Goal: Information Seeking & Learning: Stay updated

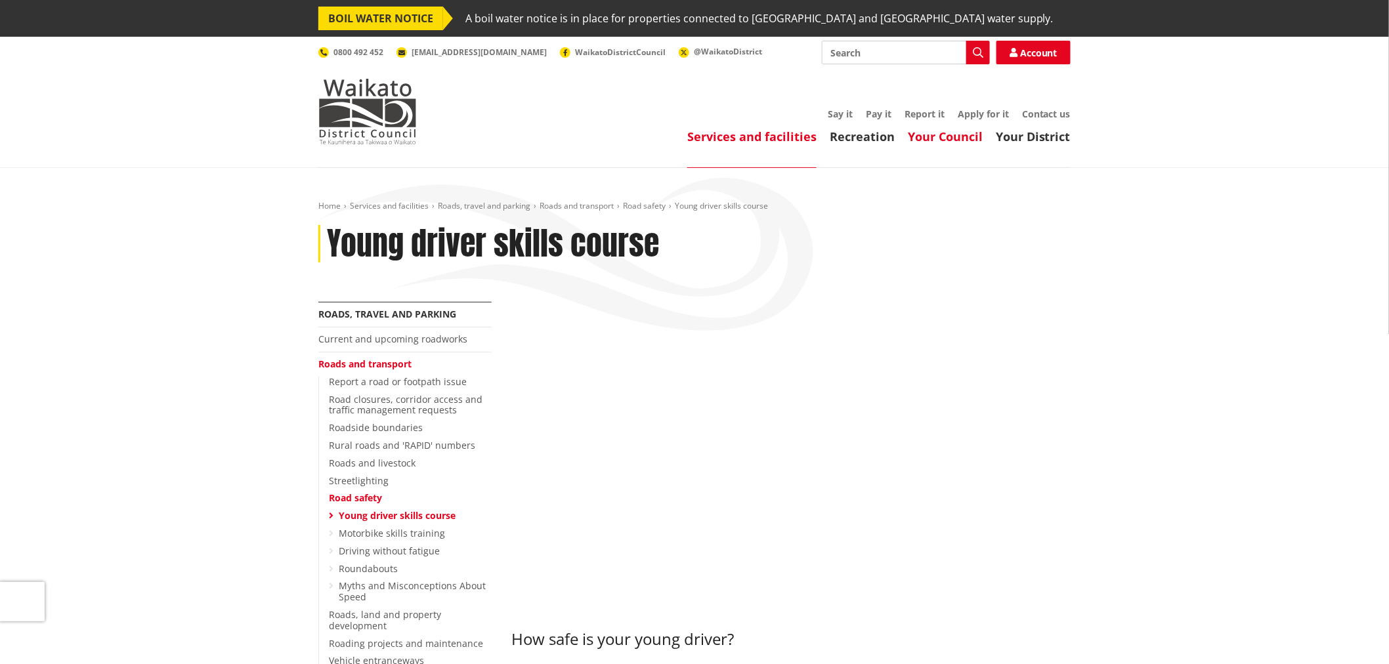
click at [956, 134] on link "Your Council" at bounding box center [945, 137] width 75 height 16
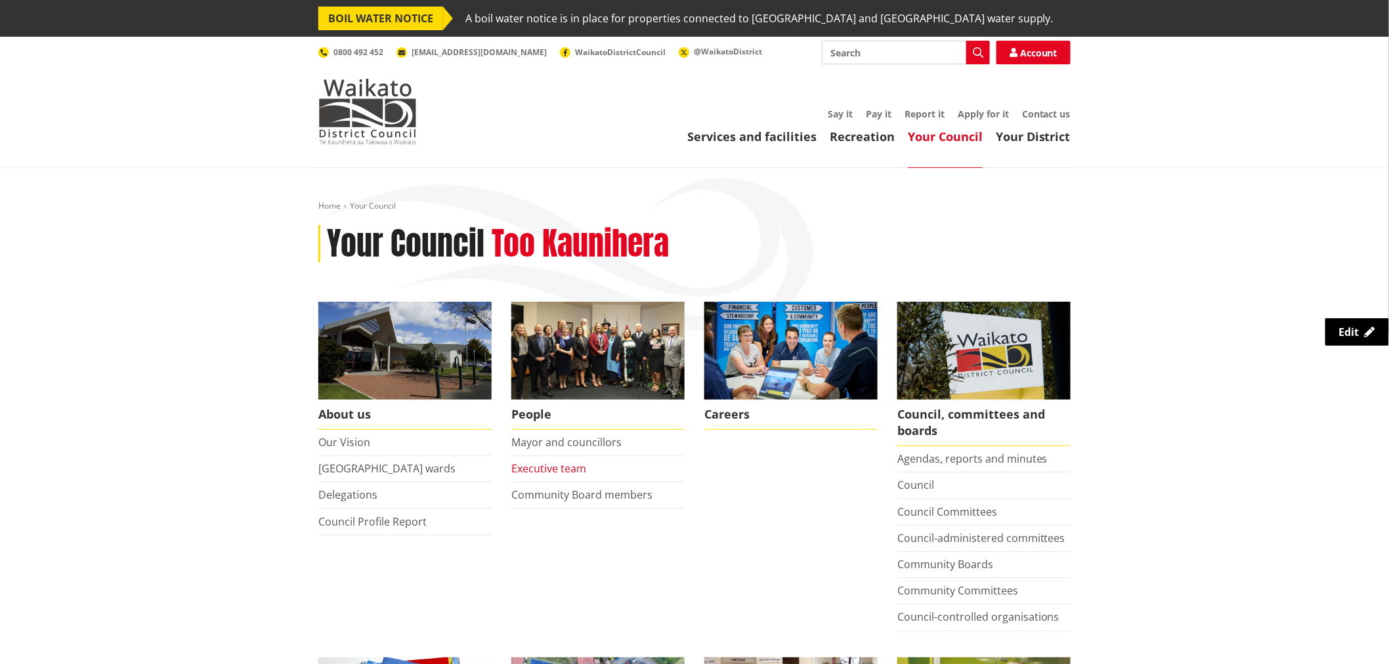
click at [547, 467] on link "Executive team" at bounding box center [548, 468] width 75 height 14
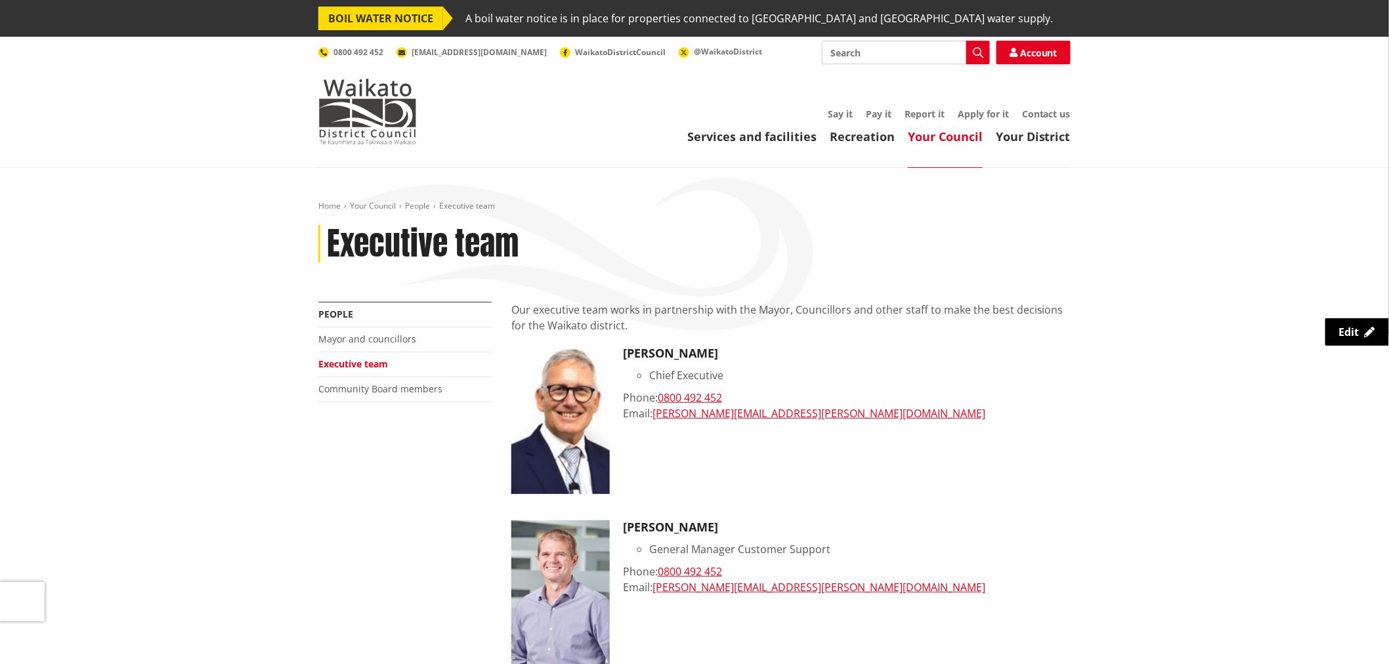
scroll to position [73, 0]
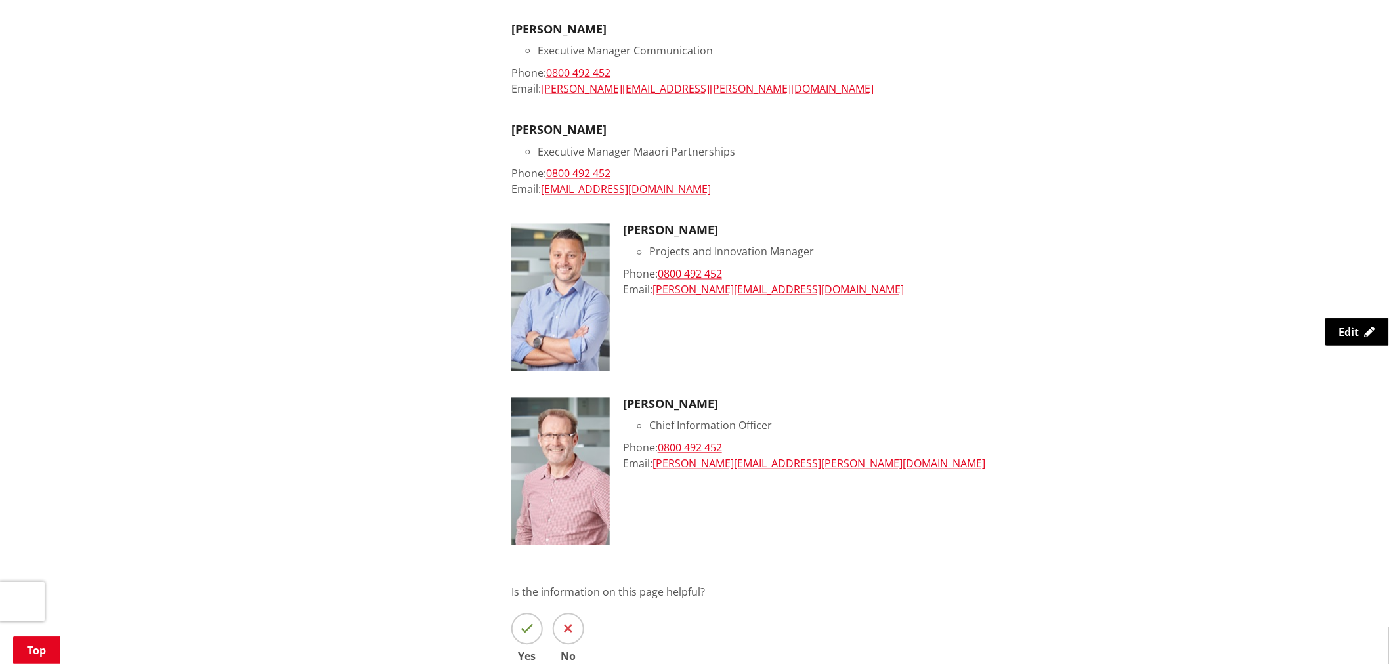
scroll to position [875, 0]
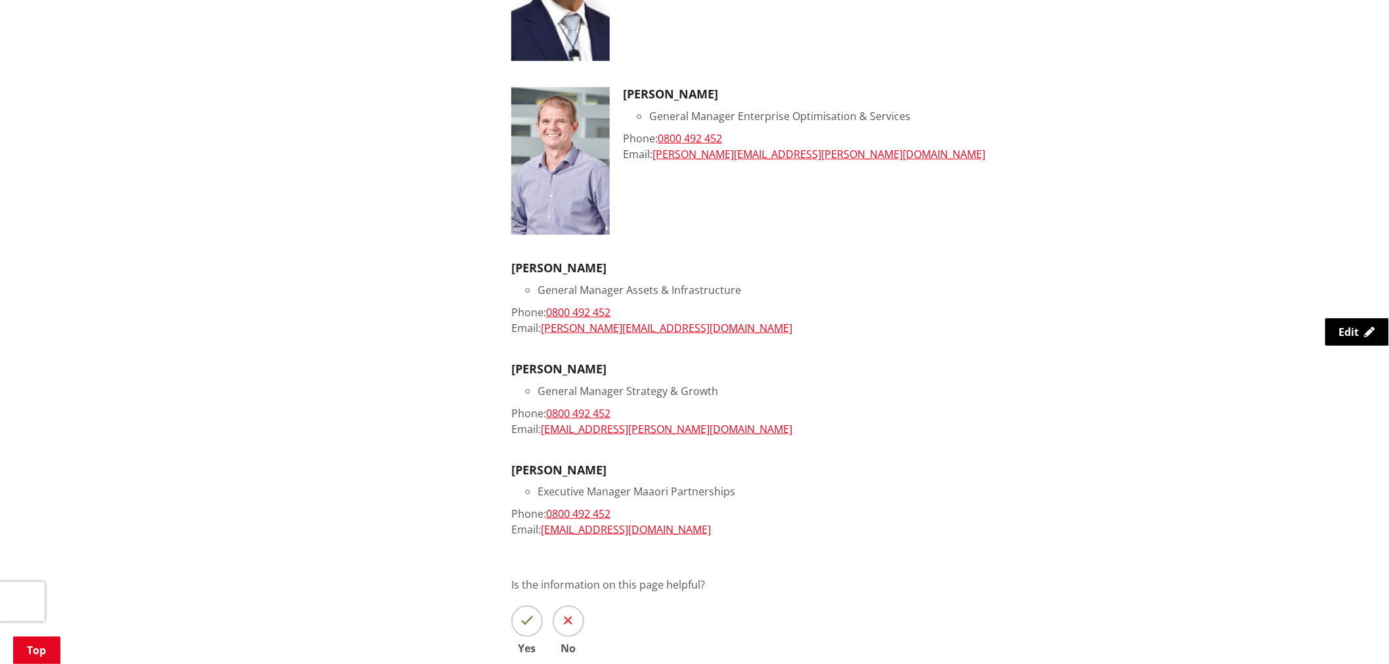
scroll to position [437, 0]
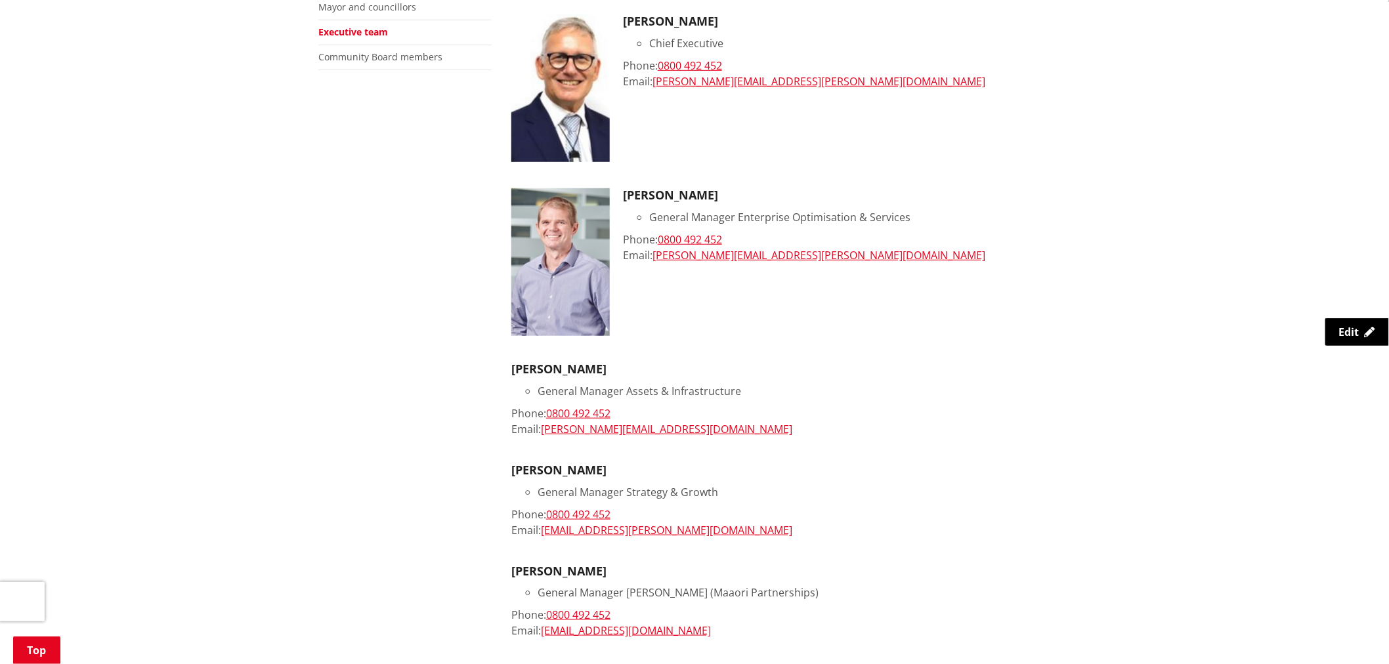
scroll to position [437, 0]
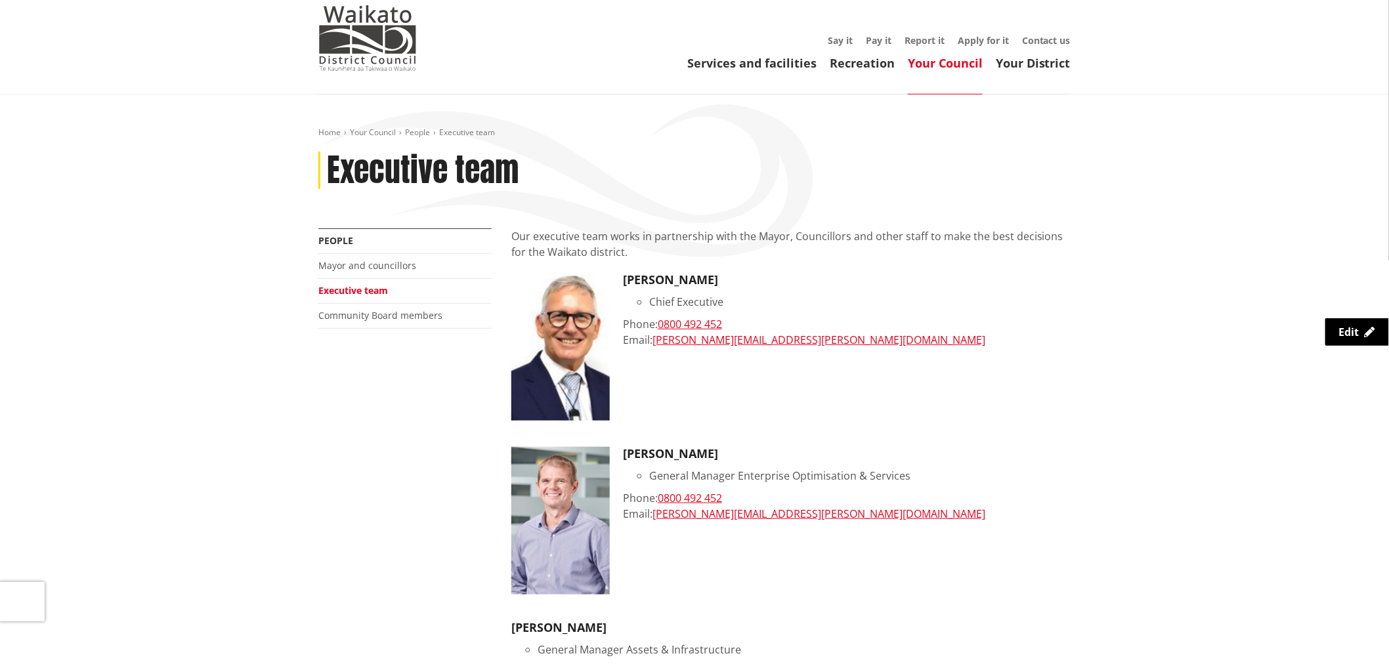
scroll to position [73, 0]
click at [398, 11] on img at bounding box center [367, 39] width 98 height 66
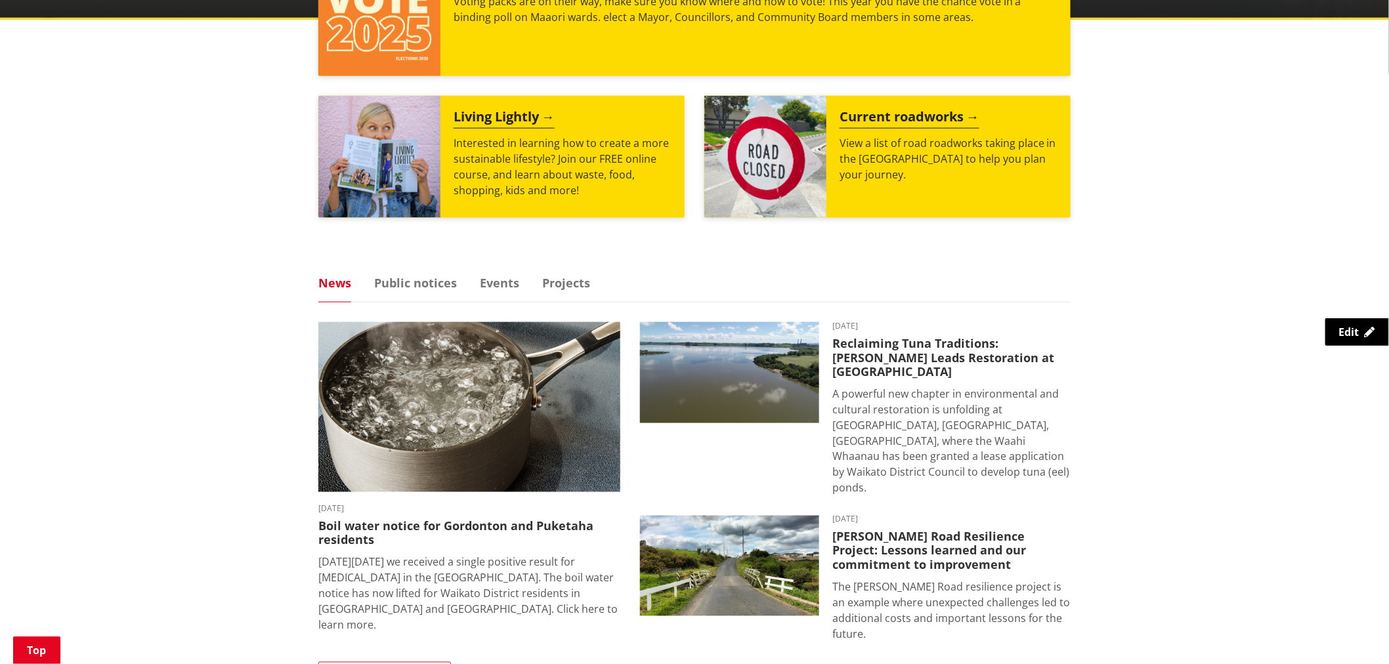
scroll to position [656, 0]
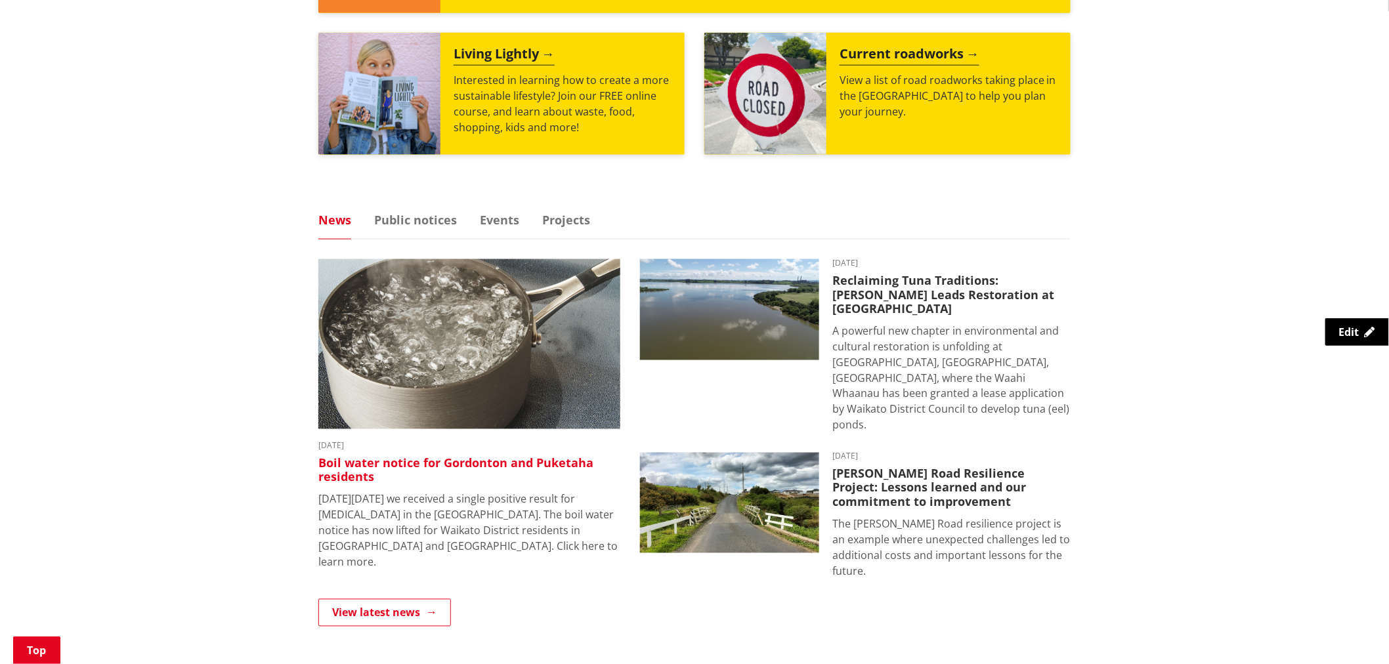
click at [351, 341] on img at bounding box center [469, 344] width 302 height 170
click at [320, 469] on h3 "Boil water notice for Gordonton and Puketaha residents" at bounding box center [469, 471] width 302 height 28
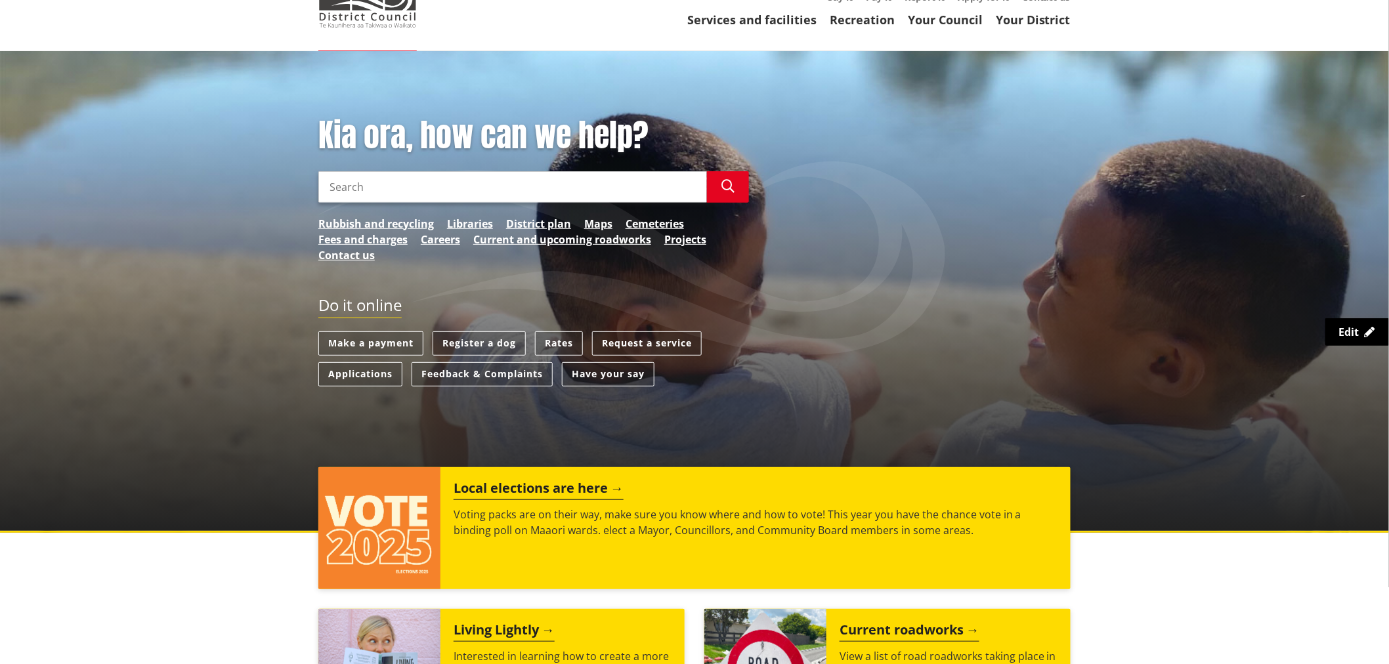
scroll to position [0, 0]
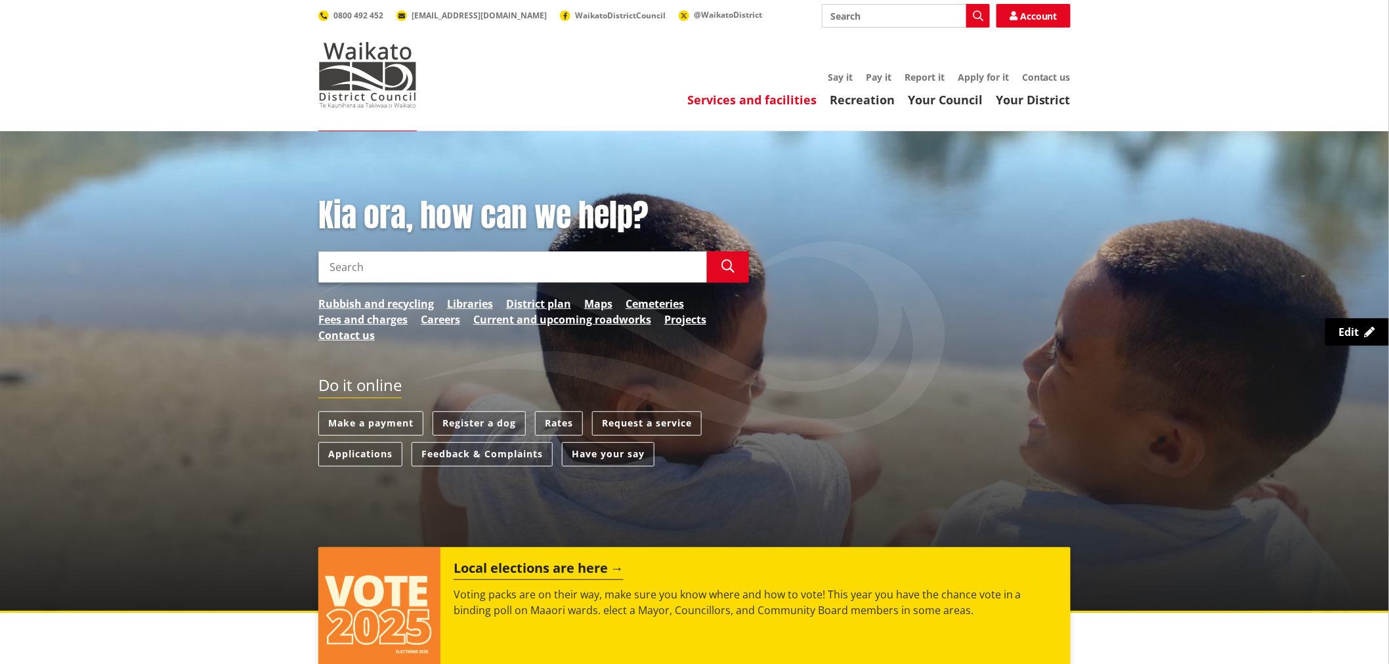
click at [793, 94] on link "Services and facilities" at bounding box center [751, 100] width 129 height 16
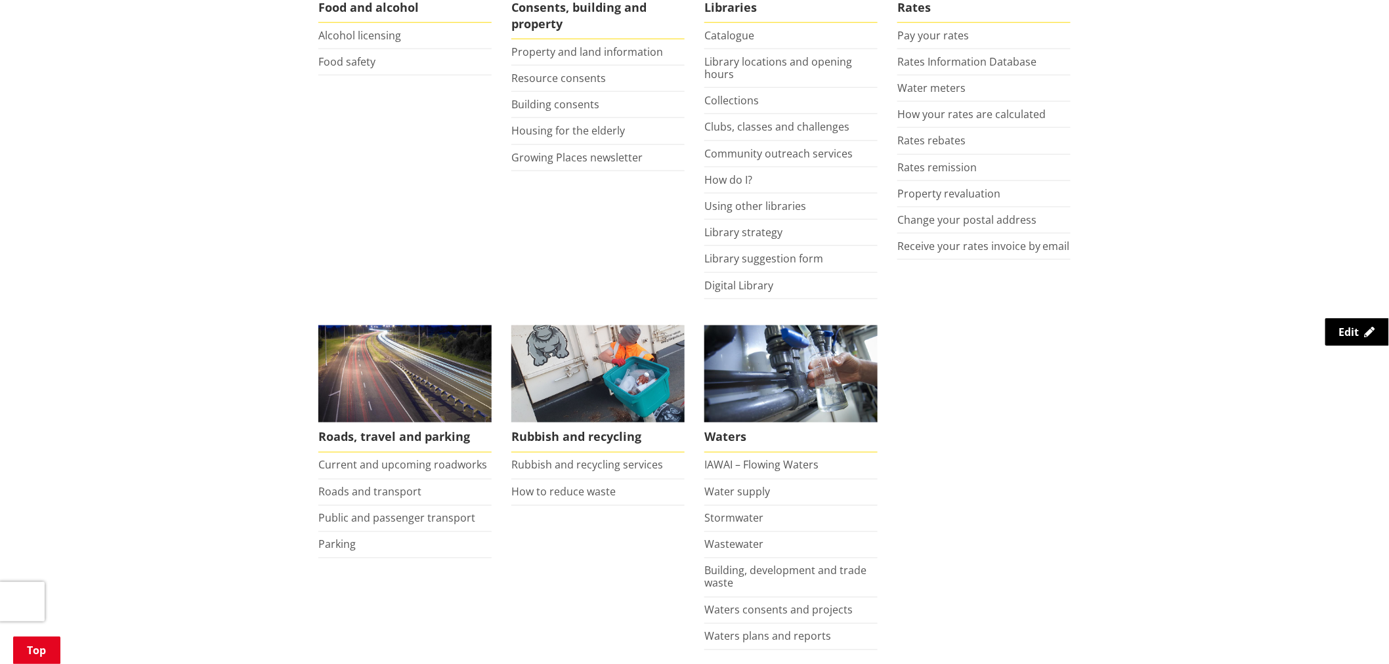
scroll to position [729, 0]
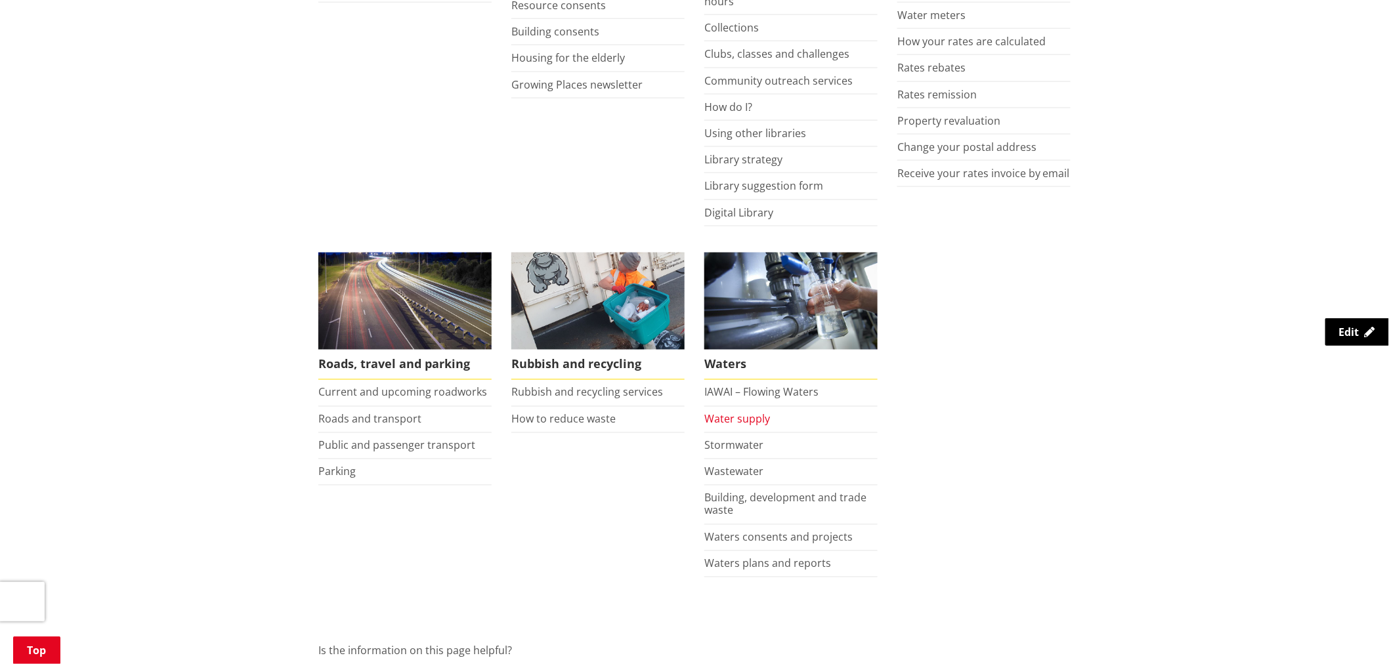
click at [747, 424] on link "Water supply" at bounding box center [737, 419] width 66 height 14
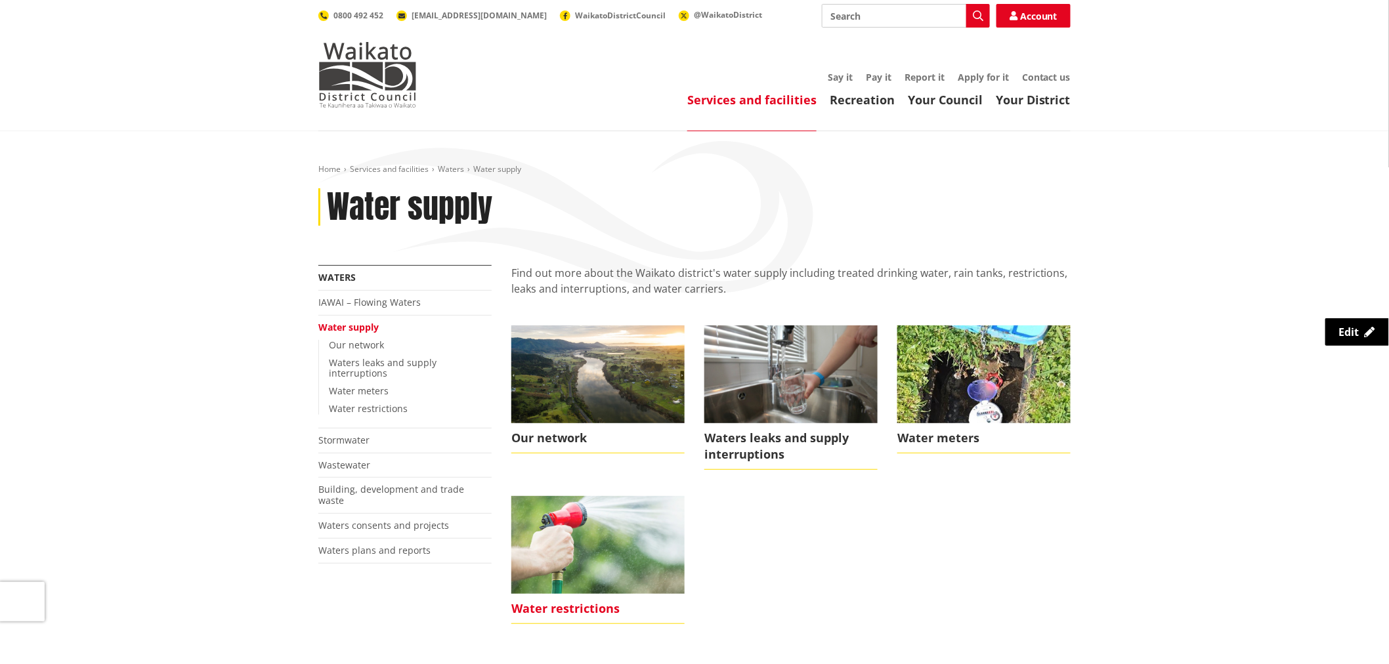
click at [668, 561] on img at bounding box center [597, 544] width 173 height 97
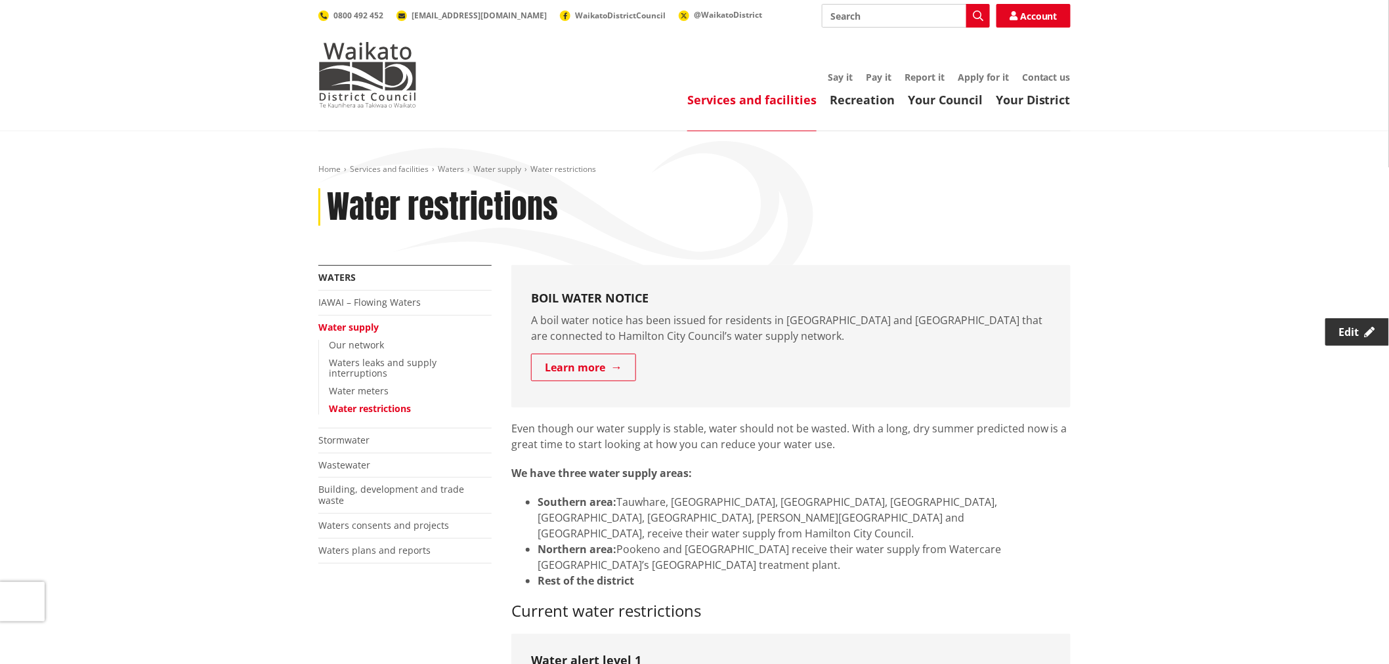
click at [1360, 326] on link "Edit" at bounding box center [1357, 332] width 64 height 28
click at [383, 64] on img at bounding box center [367, 75] width 98 height 66
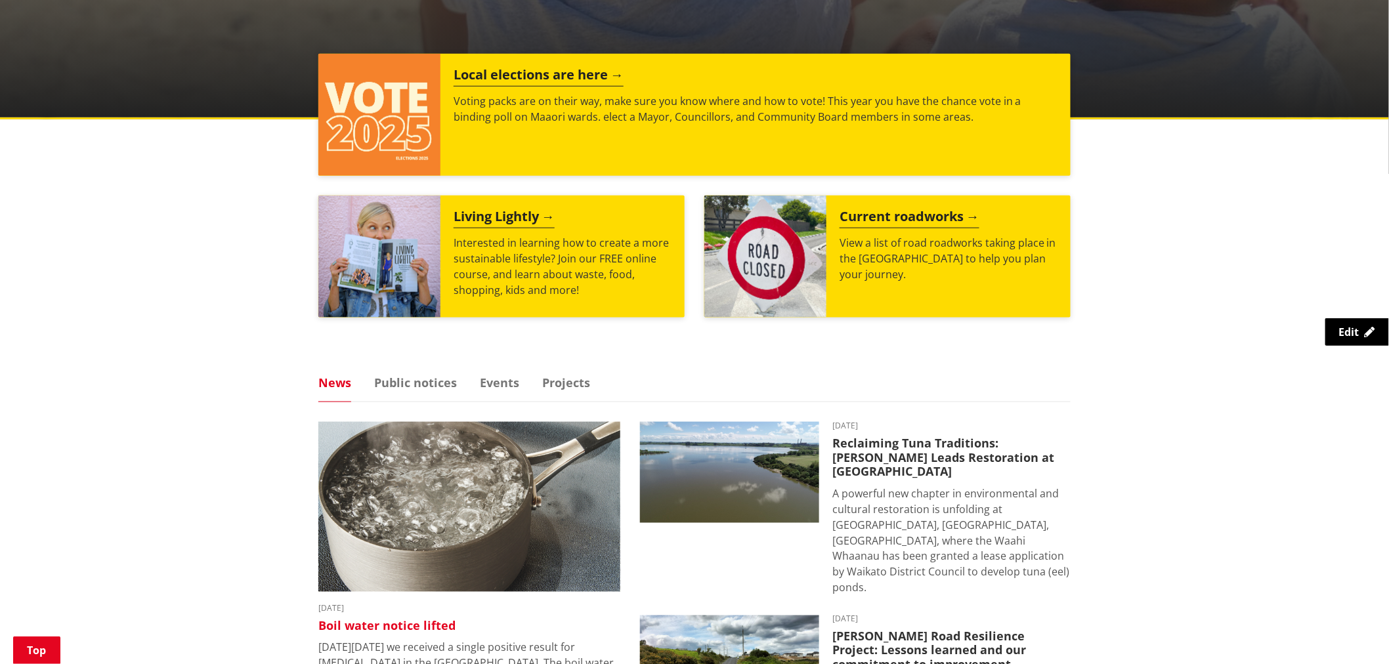
scroll to position [510, 0]
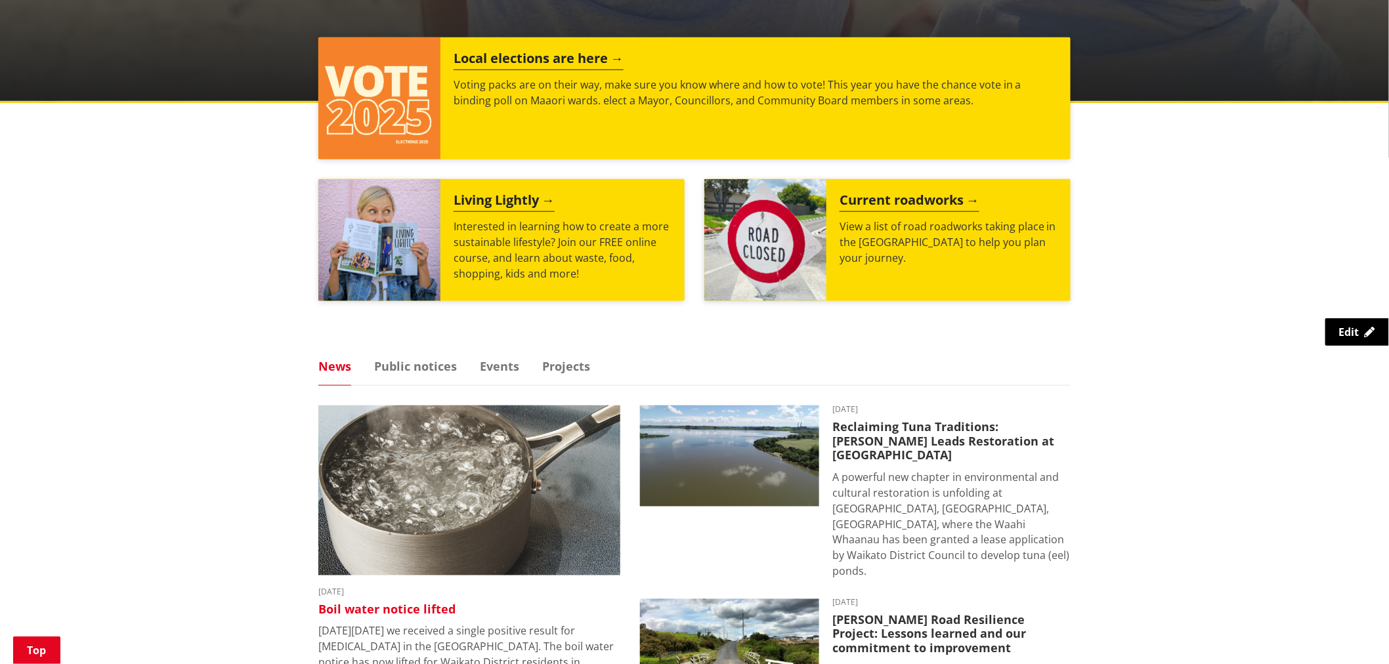
click at [519, 479] on img at bounding box center [469, 491] width 302 height 170
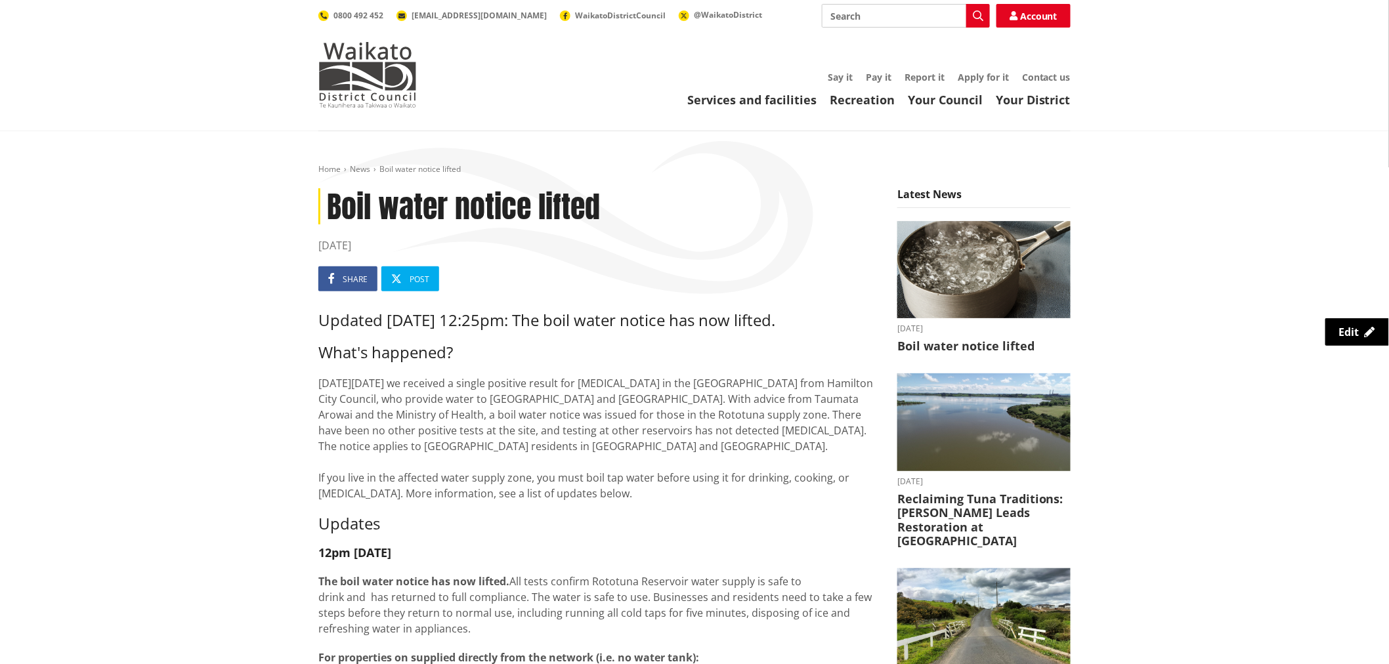
drag, startPoint x: 591, startPoint y: 399, endPoint x: 469, endPoint y: 399, distance: 122.1
click at [469, 399] on p "[DATE][DATE] we received a single positive result for [MEDICAL_DATA] in the [GE…" at bounding box center [597, 438] width 559 height 126
copy p "Gordonton and Puketaha"
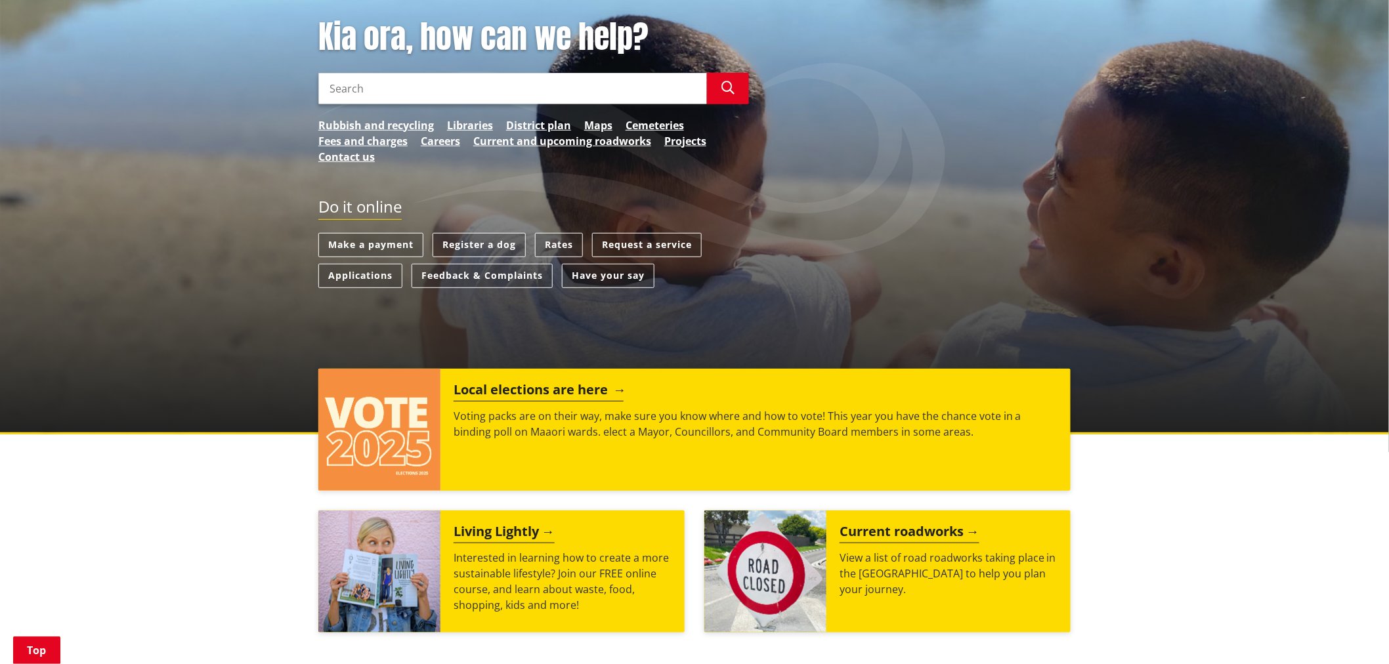
scroll to position [219, 0]
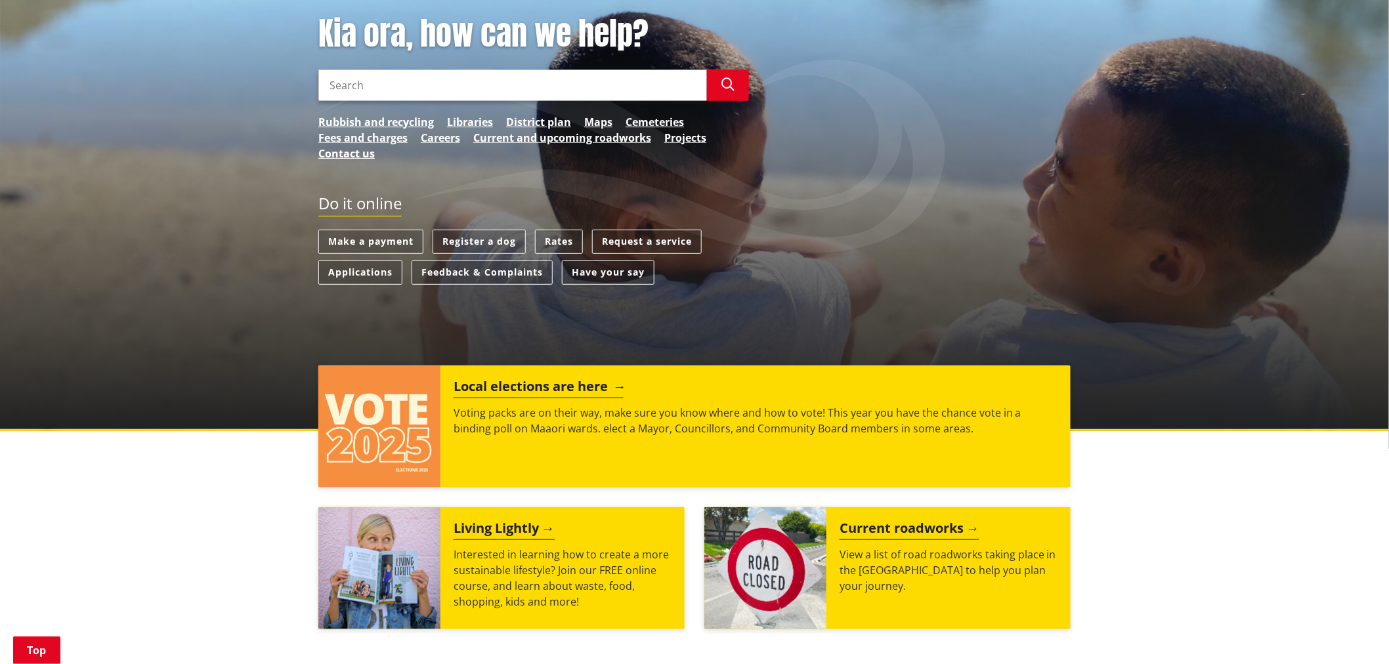
click at [580, 427] on p "Voting packs are on their way, make sure you know where and how to vote! This y…" at bounding box center [756, 421] width 604 height 32
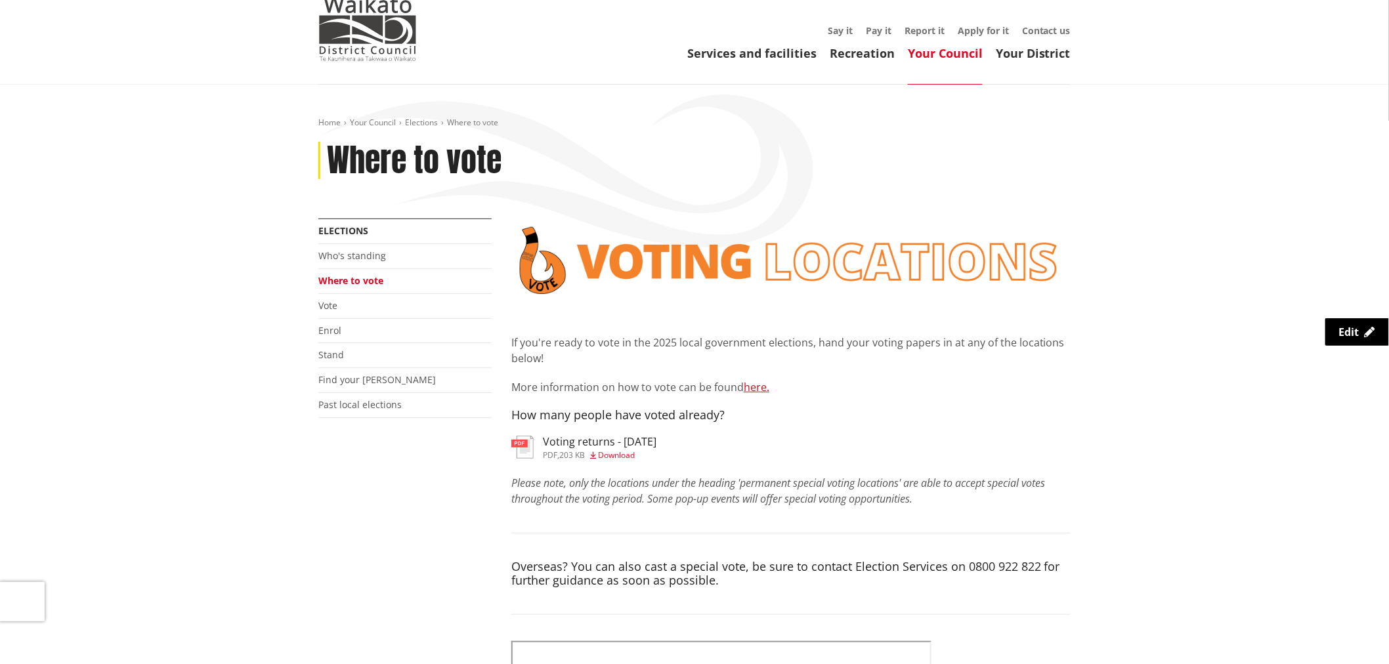
scroll to position [73, 0]
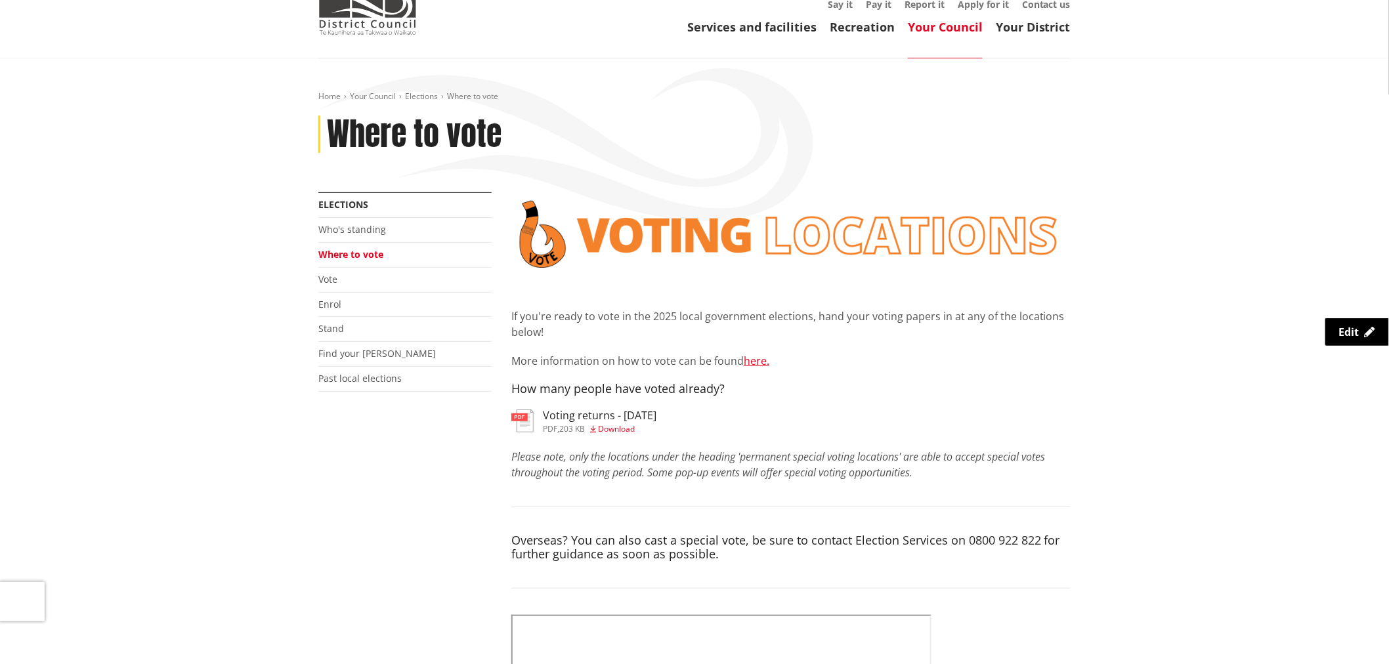
click at [631, 415] on h3 "Voting returns - [DATE]" at bounding box center [600, 416] width 114 height 12
